Goal: Information Seeking & Learning: Stay updated

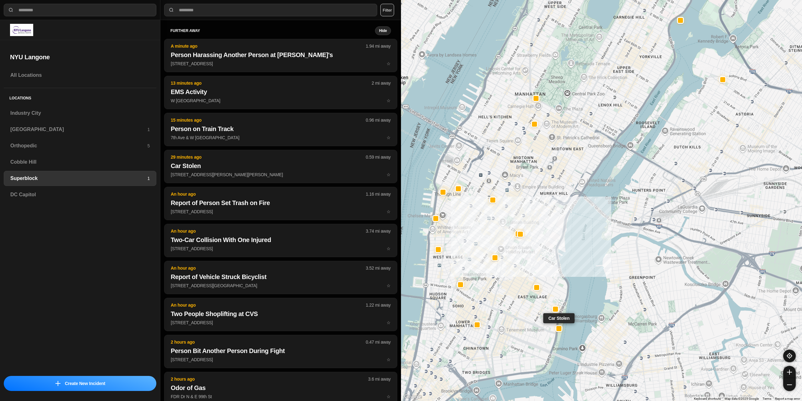
select select "*"
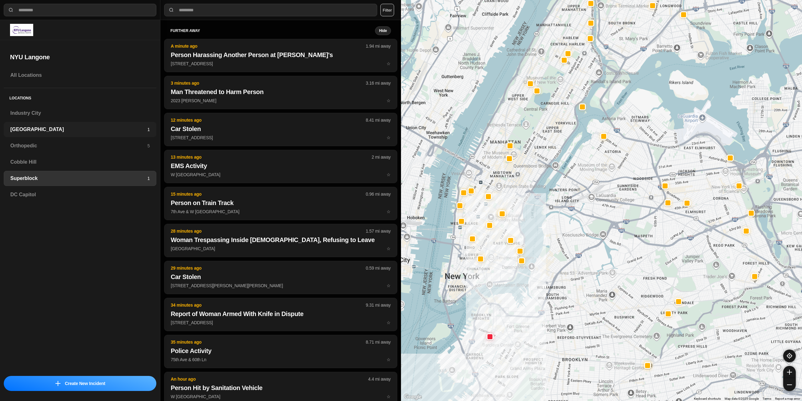
click at [46, 131] on h3 "[GEOGRAPHIC_DATA]" at bounding box center [78, 130] width 137 height 8
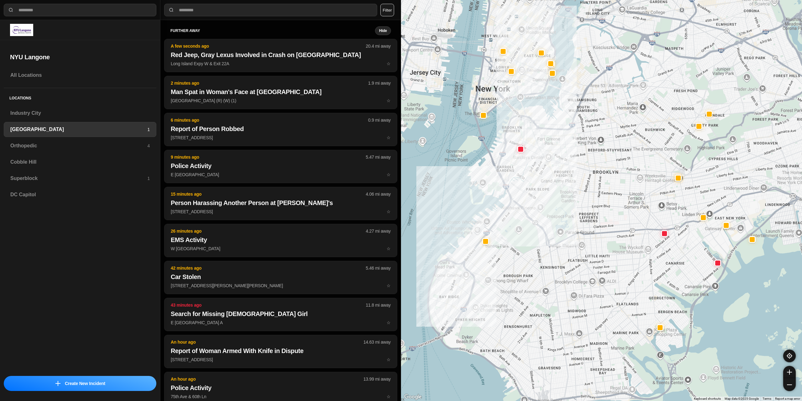
drag, startPoint x: 522, startPoint y: 212, endPoint x: 473, endPoint y: 258, distance: 67.0
click at [473, 258] on div at bounding box center [601, 200] width 401 height 401
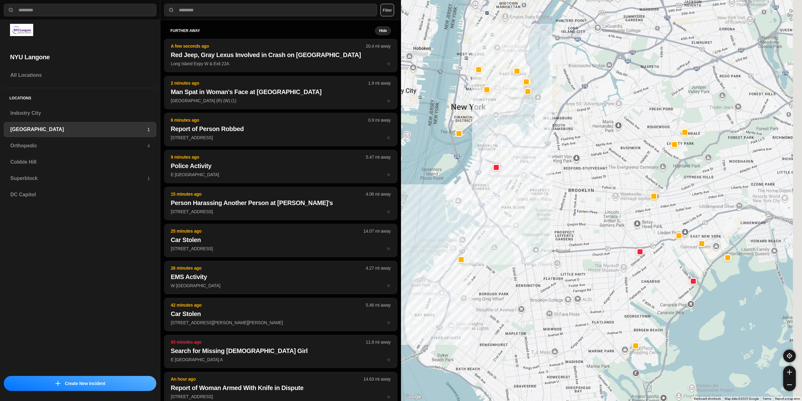
drag, startPoint x: 580, startPoint y: 194, endPoint x: 550, endPoint y: 220, distance: 40.5
click at [550, 220] on div at bounding box center [601, 200] width 401 height 401
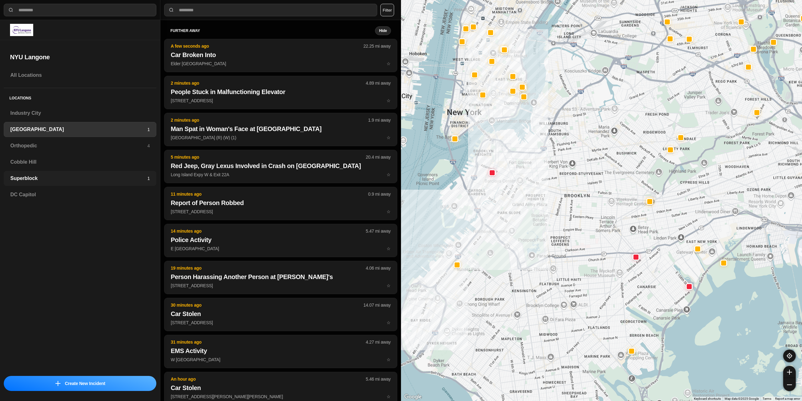
click at [45, 172] on div "Superblock 1" at bounding box center [80, 178] width 153 height 15
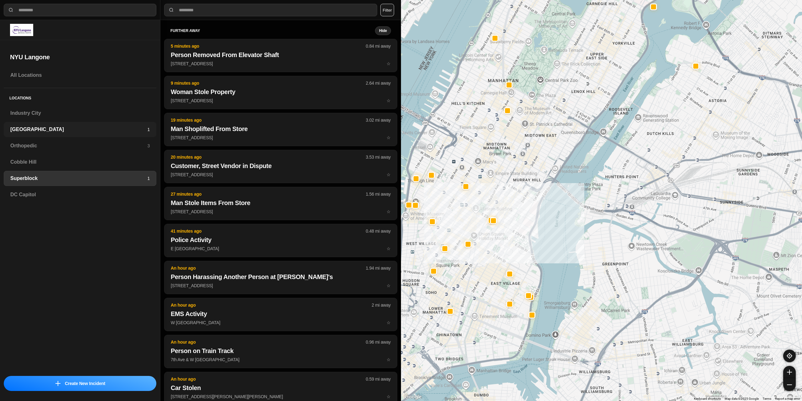
click at [25, 133] on h3 "[GEOGRAPHIC_DATA]" at bounding box center [78, 130] width 137 height 8
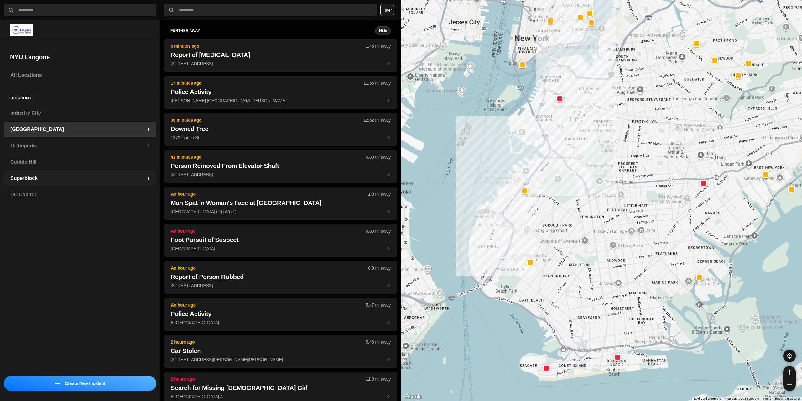
click at [45, 173] on div "Superblock 1" at bounding box center [80, 178] width 153 height 15
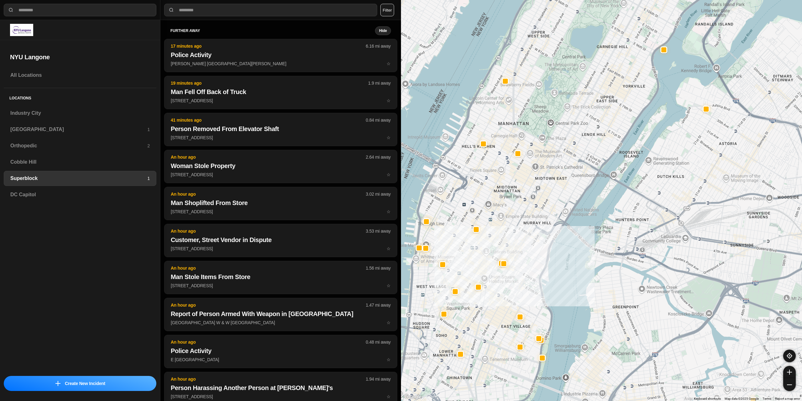
drag, startPoint x: 530, startPoint y: 164, endPoint x: 495, endPoint y: 212, distance: 59.7
click at [495, 212] on div at bounding box center [601, 200] width 401 height 401
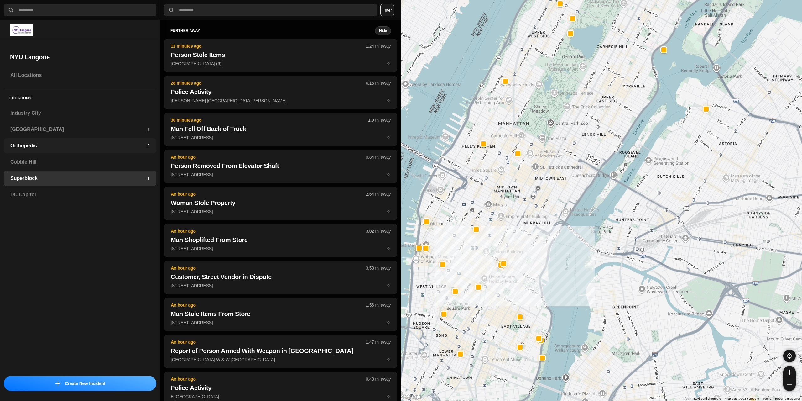
click at [52, 146] on h3 "Orthopedic" at bounding box center [78, 146] width 137 height 8
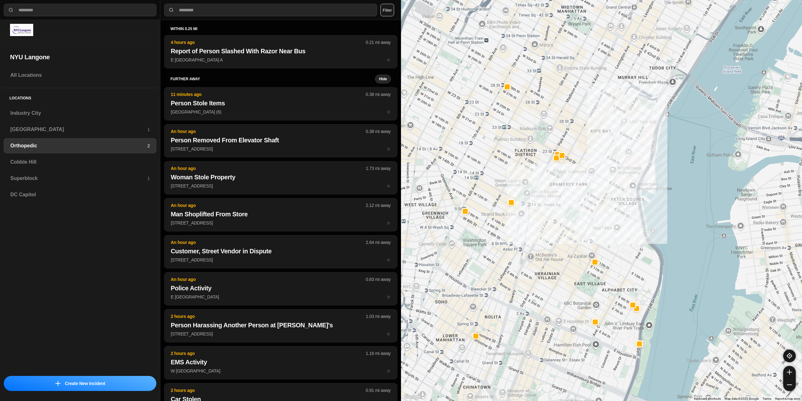
drag, startPoint x: 489, startPoint y: 234, endPoint x: 551, endPoint y: 230, distance: 61.9
click at [551, 230] on div at bounding box center [601, 200] width 401 height 401
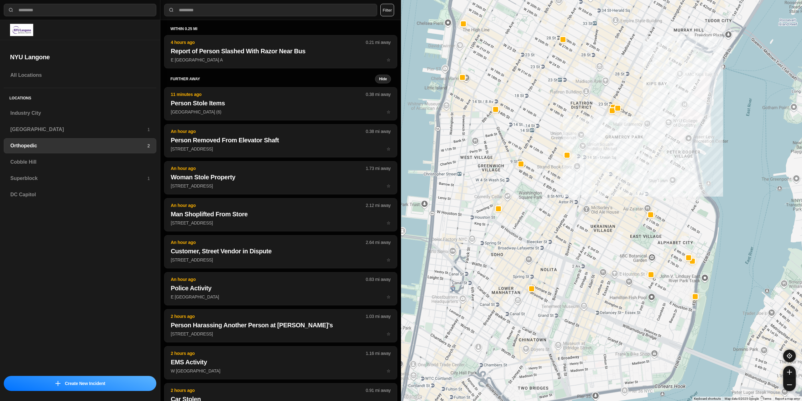
drag, startPoint x: 521, startPoint y: 212, endPoint x: 576, endPoint y: 155, distance: 79.1
click at [576, 160] on div at bounding box center [601, 200] width 401 height 401
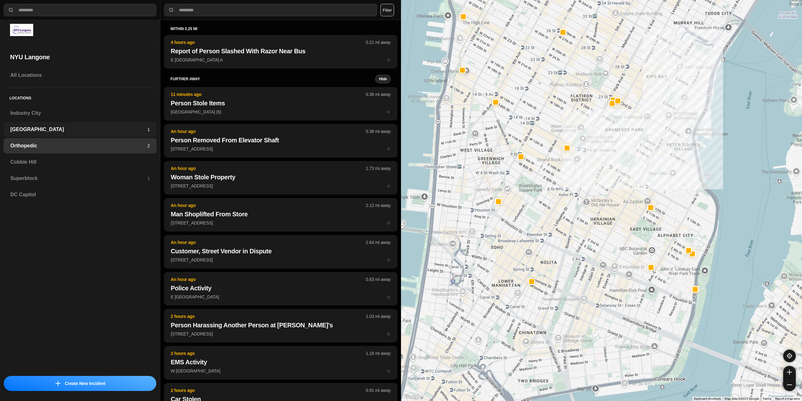
click at [78, 132] on h3 "[GEOGRAPHIC_DATA]" at bounding box center [78, 130] width 137 height 8
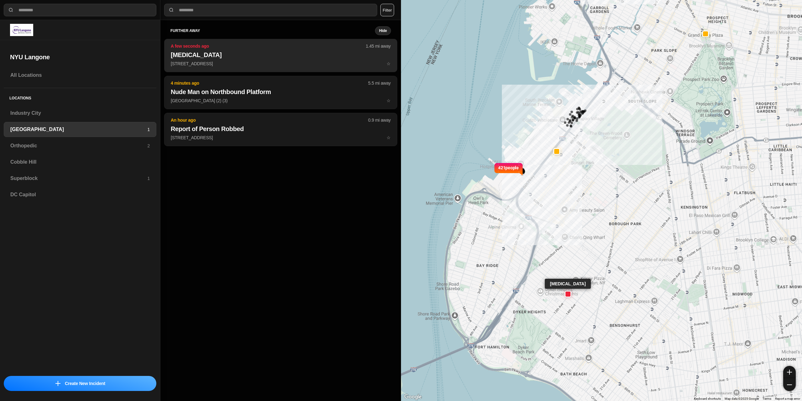
click at [226, 53] on h2 "[MEDICAL_DATA]" at bounding box center [281, 54] width 220 height 9
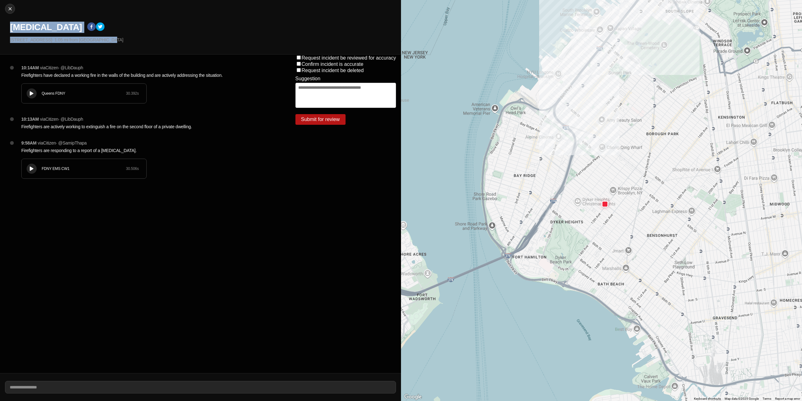
drag, startPoint x: 107, startPoint y: 40, endPoint x: 3, endPoint y: 29, distance: 104.4
click at [3, 29] on div "Close [MEDICAL_DATA] [STREET_ADDRESS] · 1.05 mi from [GEOGRAPHIC_DATA]" at bounding box center [200, 27] width 401 height 55
copy div "[MEDICAL_DATA] [STREET_ADDRESS] · 1.05 mi from [GEOGRAPHIC_DATA]"
click at [166, 203] on div "10:14AM via Citizen · @ LibDauph Firefighters have declared a working fire in t…" at bounding box center [145, 214] width 291 height 318
click at [12, 8] on img at bounding box center [10, 9] width 6 height 6
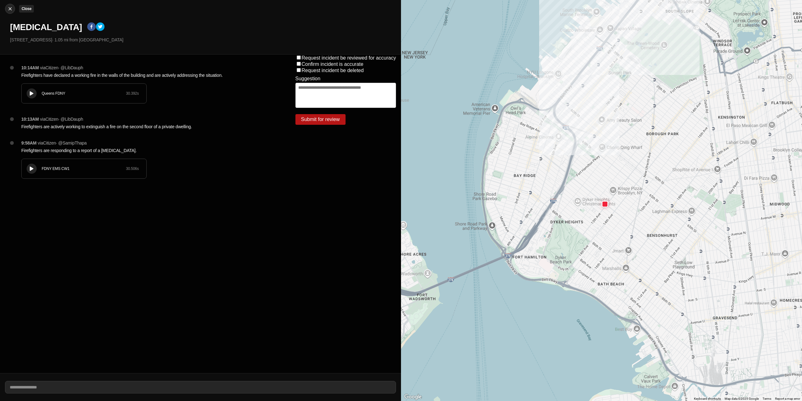
select select "*"
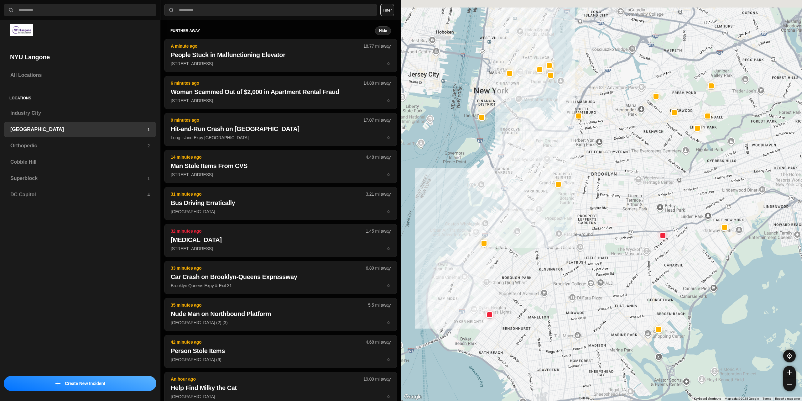
drag, startPoint x: 562, startPoint y: 206, endPoint x: 496, endPoint y: 269, distance: 90.9
click at [496, 269] on div at bounding box center [601, 200] width 401 height 401
click at [42, 176] on h3 "Superblock" at bounding box center [78, 179] width 137 height 8
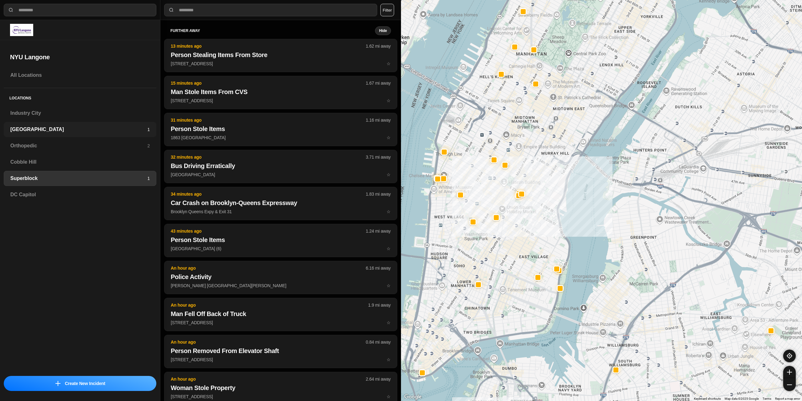
click at [43, 132] on h3 "[GEOGRAPHIC_DATA]" at bounding box center [78, 130] width 137 height 8
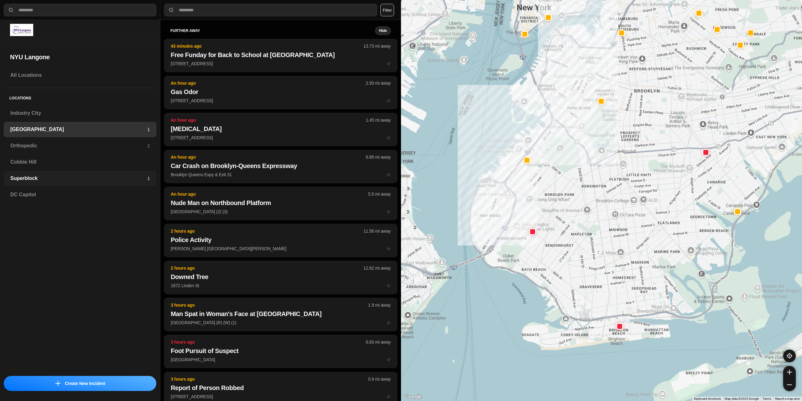
click at [60, 176] on h3 "Superblock" at bounding box center [78, 179] width 137 height 8
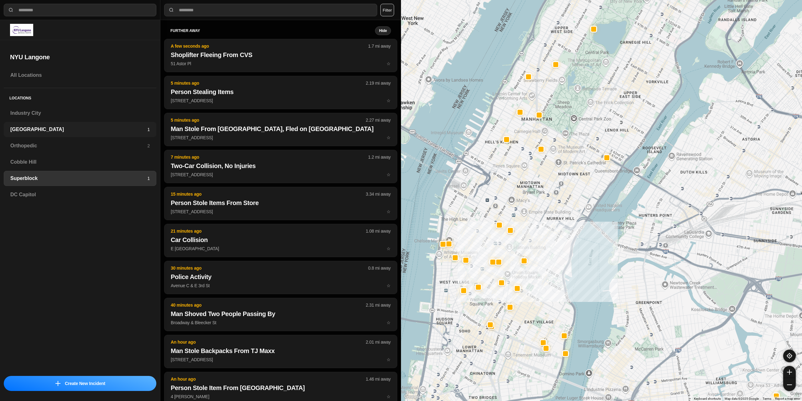
click at [71, 128] on h3 "[GEOGRAPHIC_DATA]" at bounding box center [78, 130] width 137 height 8
